Goal: Find contact information: Find contact information

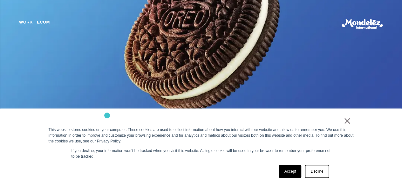
scroll to position [445, 0]
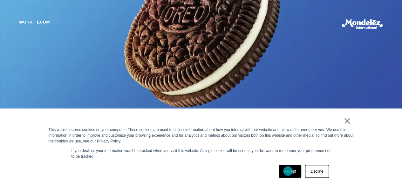
click at [288, 171] on link "Accept" at bounding box center [290, 171] width 23 height 13
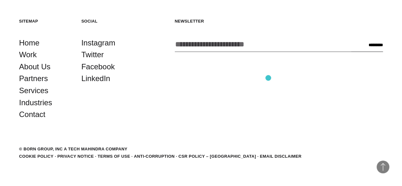
scroll to position [1451, 0]
click at [45, 121] on link "Contact" at bounding box center [32, 114] width 26 height 12
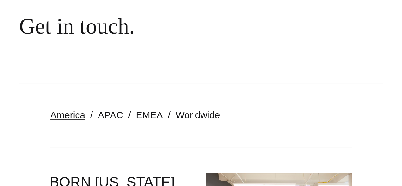
scroll to position [64, 0]
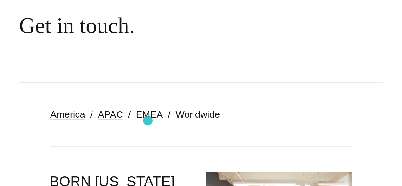
click at [123, 120] on link "APAC" at bounding box center [110, 114] width 25 height 10
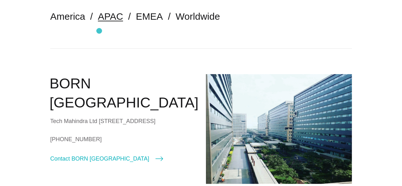
scroll to position [159, 0]
